Goal: Transaction & Acquisition: Book appointment/travel/reservation

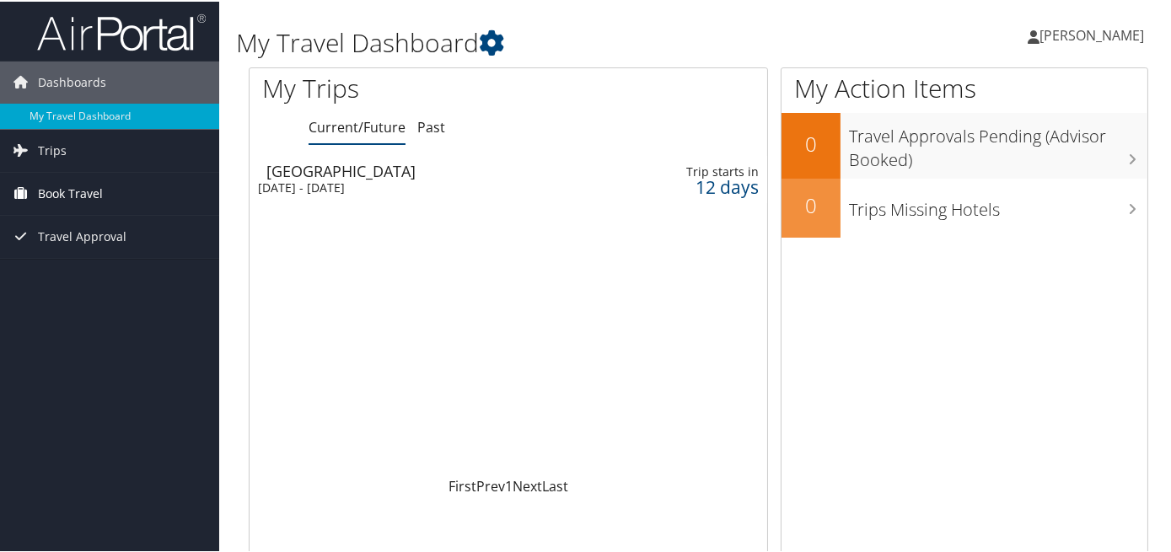
click at [50, 189] on span "Book Travel" at bounding box center [70, 192] width 65 height 42
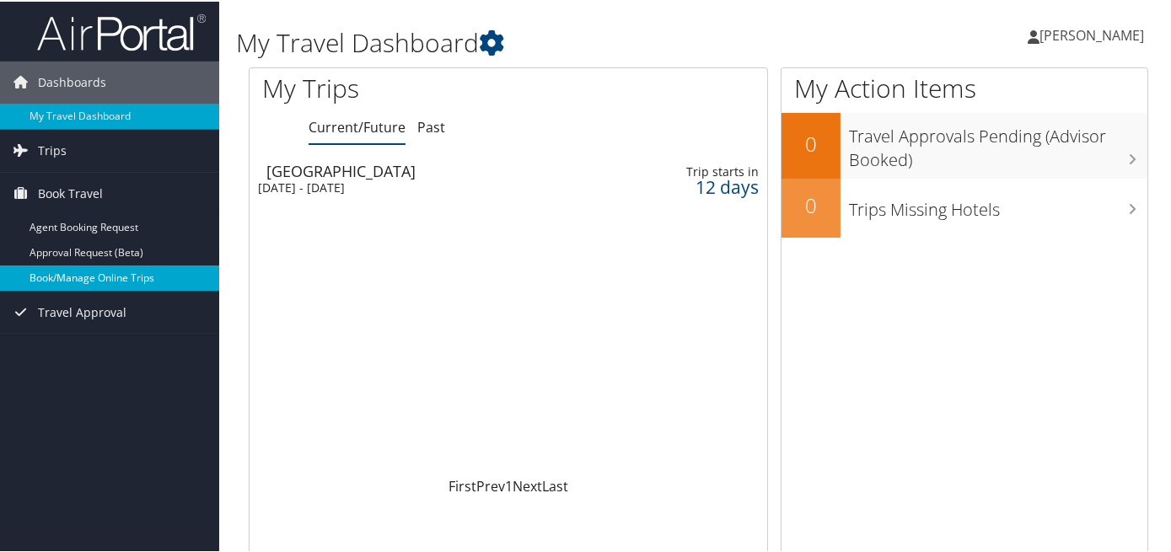
click at [64, 272] on link "Book/Manage Online Trips" at bounding box center [109, 276] width 219 height 25
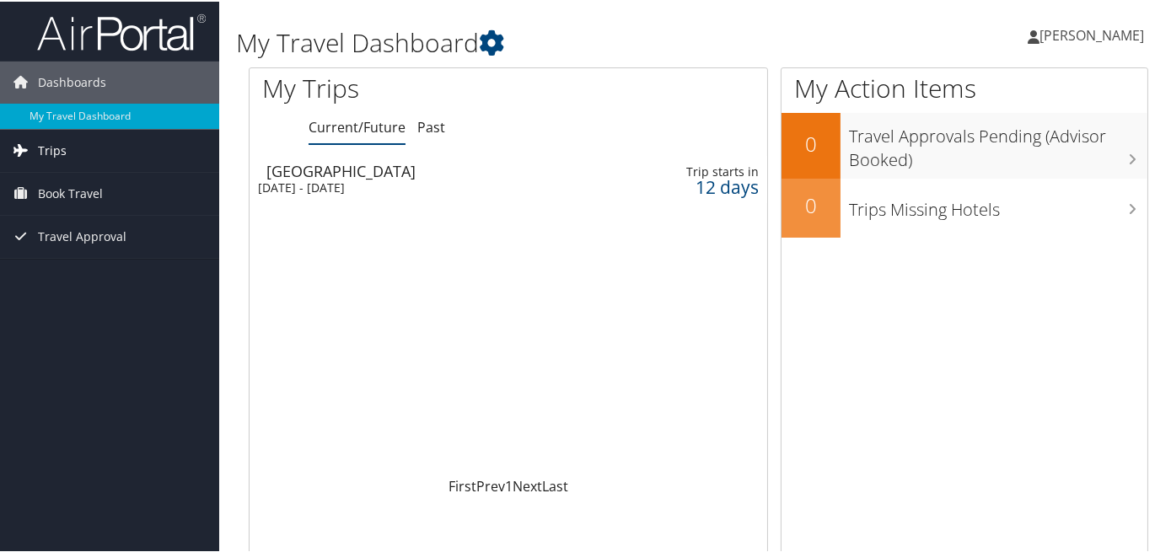
click at [58, 153] on span "Trips" at bounding box center [52, 149] width 29 height 42
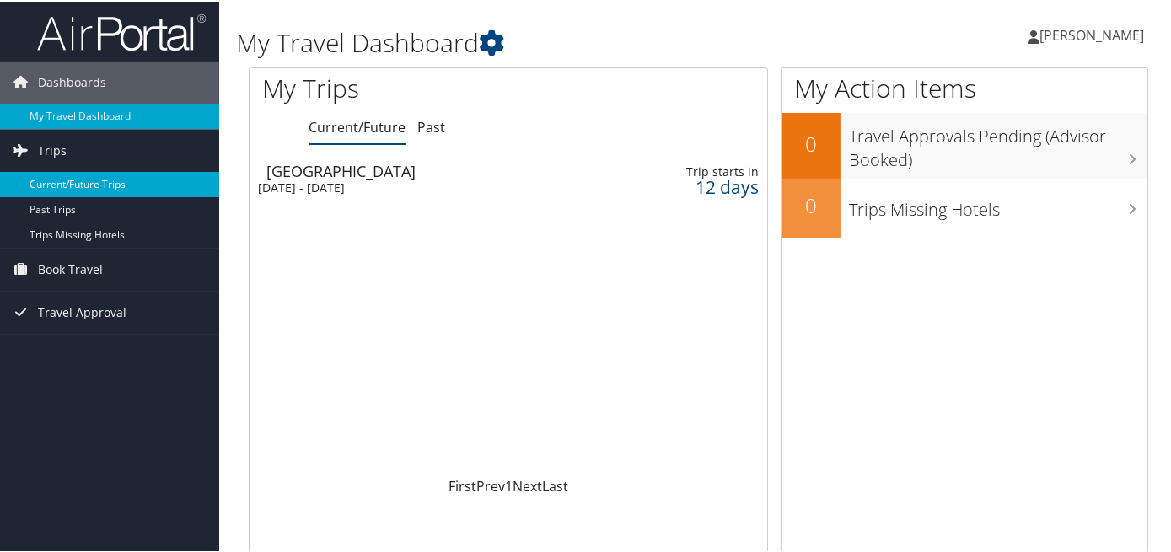
click at [78, 174] on link "Current/Future Trips" at bounding box center [109, 182] width 219 height 25
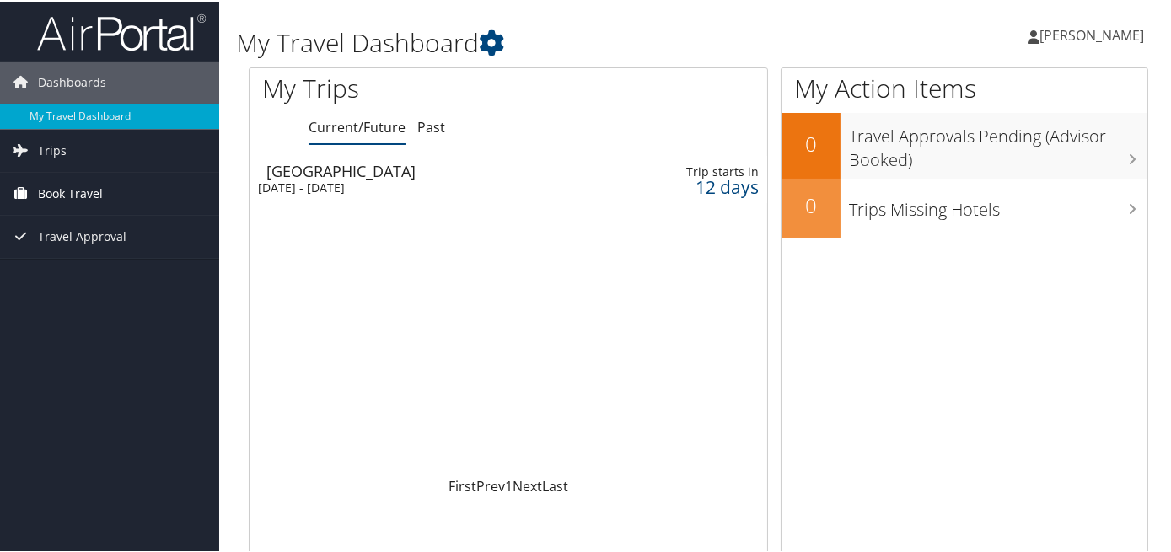
click at [65, 194] on span "Book Travel" at bounding box center [70, 192] width 65 height 42
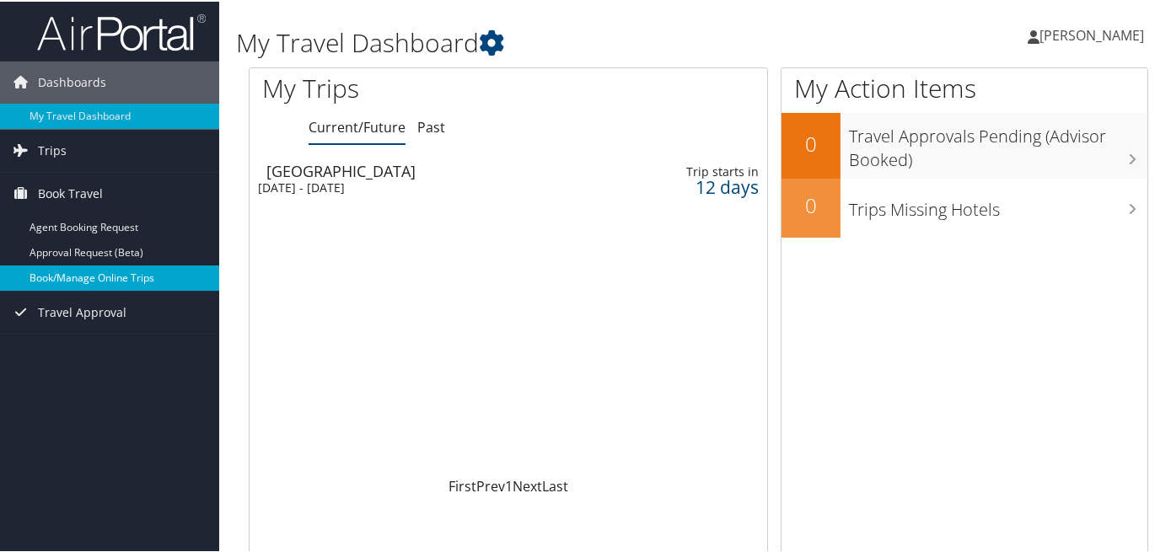
click at [88, 272] on link "Book/Manage Online Trips" at bounding box center [109, 276] width 219 height 25
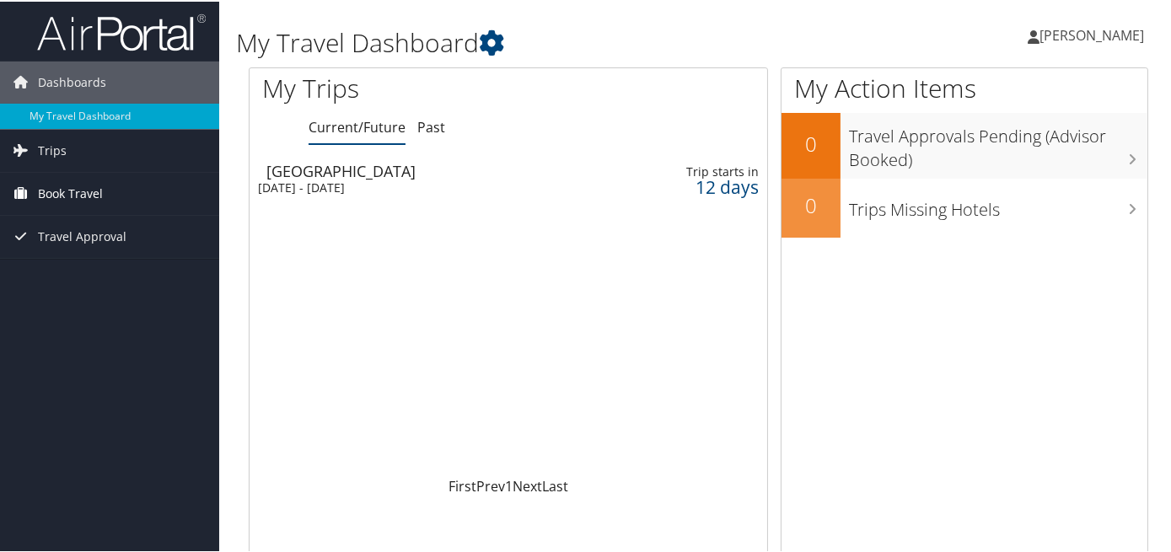
click at [55, 190] on span "Book Travel" at bounding box center [70, 192] width 65 height 42
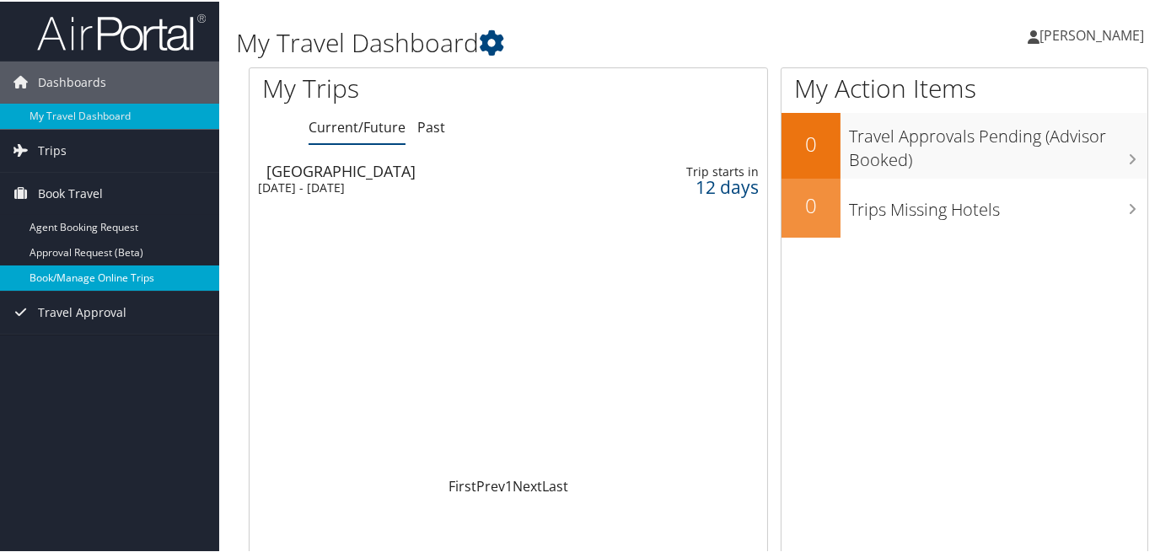
click at [72, 273] on link "Book/Manage Online Trips" at bounding box center [109, 276] width 219 height 25
